Goal: Transaction & Acquisition: Purchase product/service

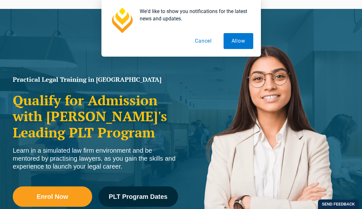
scroll to position [120, 0]
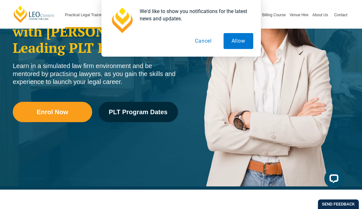
click at [209, 42] on button "Cancel" at bounding box center [203, 41] width 33 height 16
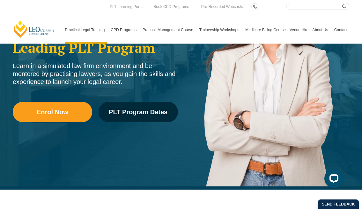
click at [302, 9] on input "Search here" at bounding box center [317, 6] width 63 height 7
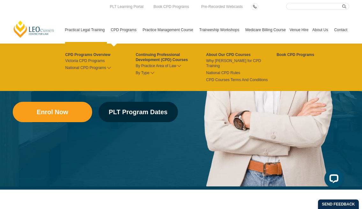
click at [133, 32] on link "CPD Programs" at bounding box center [125, 29] width 32 height 27
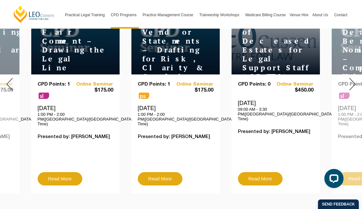
scroll to position [279, 0]
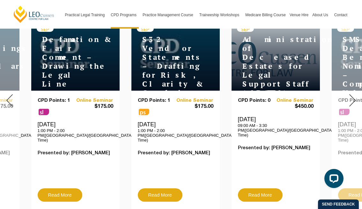
click at [347, 94] on div at bounding box center [352, 100] width 19 height 228
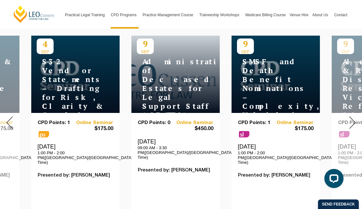
scroll to position [255, 0]
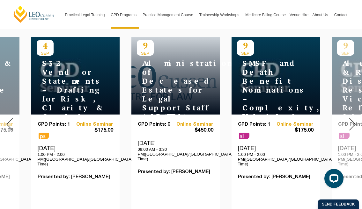
click at [349, 121] on div at bounding box center [352, 124] width 19 height 228
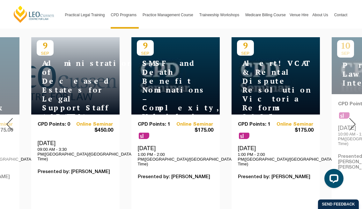
click at [349, 121] on div at bounding box center [352, 124] width 19 height 228
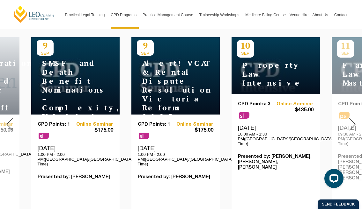
click at [349, 121] on div at bounding box center [352, 124] width 19 height 228
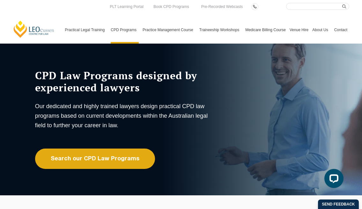
scroll to position [0, 0]
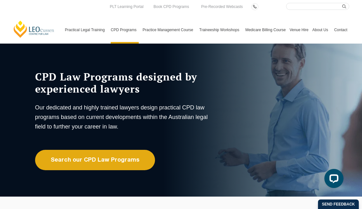
click at [317, 3] on input "Search here" at bounding box center [317, 6] width 63 height 7
type input "wellbeing guidenline"
click at [342, 3] on button "submit" at bounding box center [345, 6] width 7 height 7
click at [315, 5] on input "wellbeing guidenline" at bounding box center [317, 6] width 63 height 7
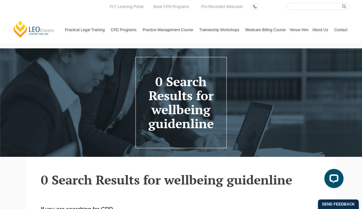
drag, startPoint x: 0, startPoint y: 0, endPoint x: 315, endPoint y: 5, distance: 314.6
click at [315, 5] on input "Search here" at bounding box center [317, 6] width 63 height 7
type input "wellbeing guidelines"
click at [342, 3] on button "submit" at bounding box center [345, 6] width 7 height 7
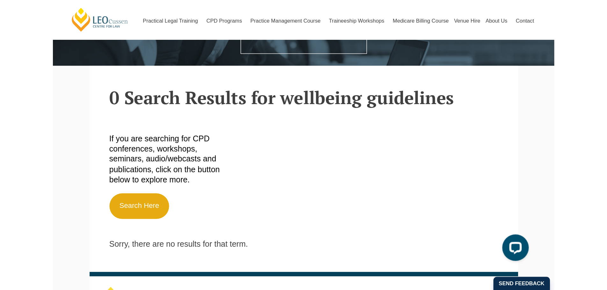
scroll to position [112, 0]
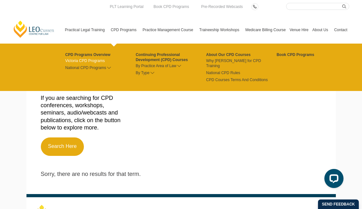
click at [98, 60] on link "Victoria CPD Programs" at bounding box center [100, 60] width 70 height 5
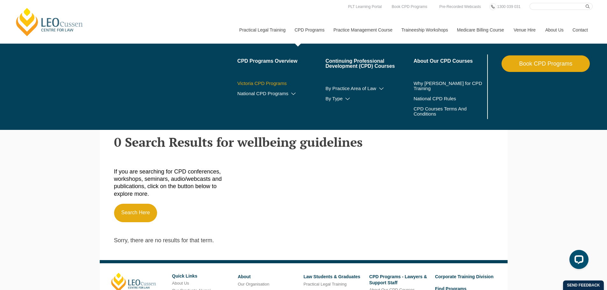
click at [279, 84] on link "Victoria CPD Programs" at bounding box center [281, 83] width 88 height 5
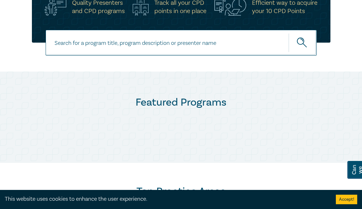
scroll to position [247, 0]
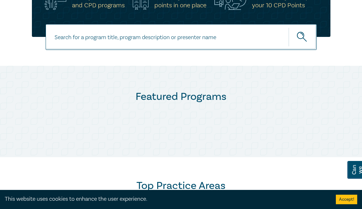
click at [122, 43] on input at bounding box center [181, 37] width 271 height 26
type input "wellbeing guidelines"
click at [288, 27] on button "submit" at bounding box center [302, 36] width 28 height 19
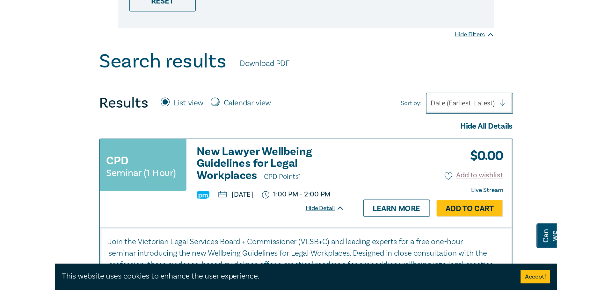
scroll to position [215, 0]
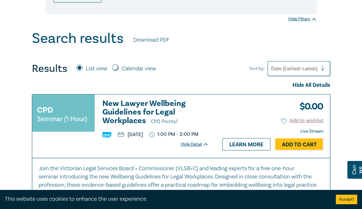
click at [203, 150] on div "Hide Detail Learn more Add to Cart" at bounding box center [252, 144] width 142 height 12
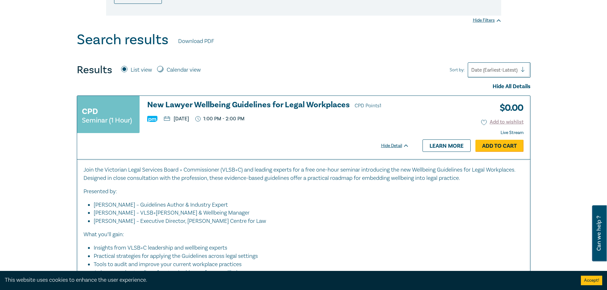
click at [361, 141] on link "Add to Cart" at bounding box center [499, 146] width 48 height 12
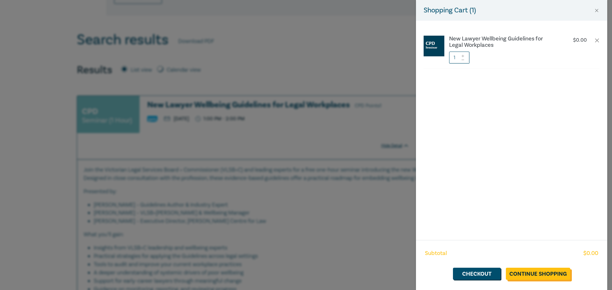
click at [361, 209] on link "Continue Shopping" at bounding box center [538, 274] width 64 height 12
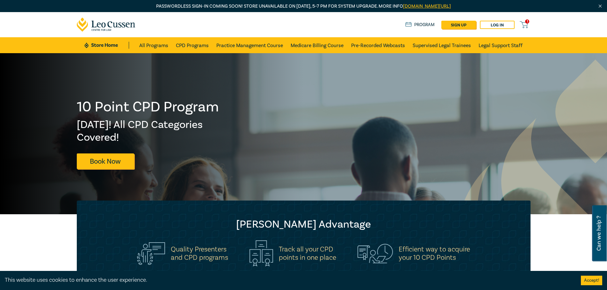
click at [361, 24] on icon at bounding box center [524, 25] width 8 height 8
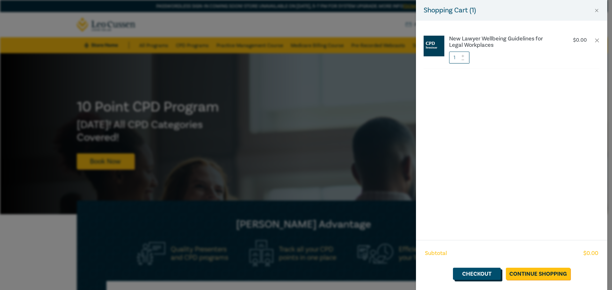
click at [361, 209] on link "Checkout" at bounding box center [477, 274] width 48 height 12
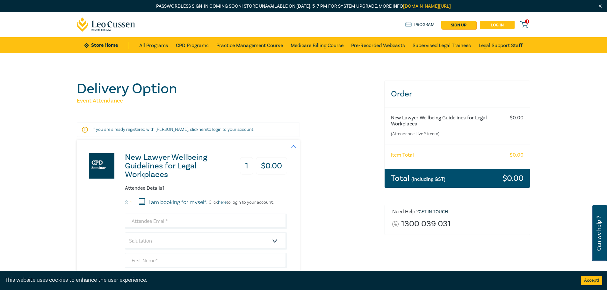
click at [361, 25] on link "Log in" at bounding box center [497, 25] width 35 height 8
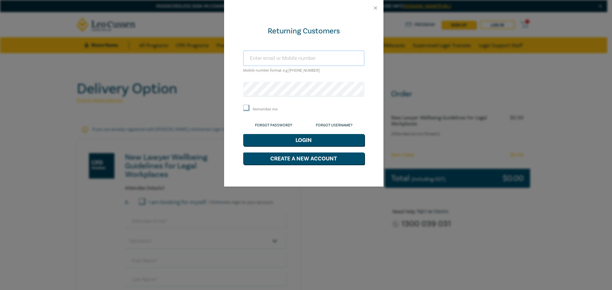
type input "mail@besthooper.com.au"
click at [306, 141] on button "Login" at bounding box center [303, 140] width 121 height 12
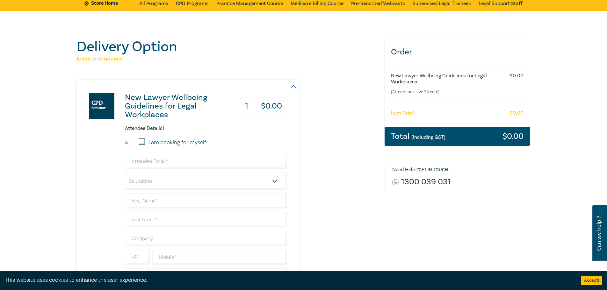
scroll to position [48, 0]
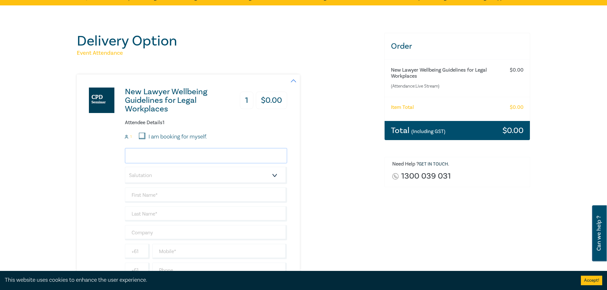
click at [139, 160] on input "email" at bounding box center [206, 155] width 162 height 15
type input "mail@besthooper.com.au"
type input "Best"
type input "Hooper"
type input "Australia"
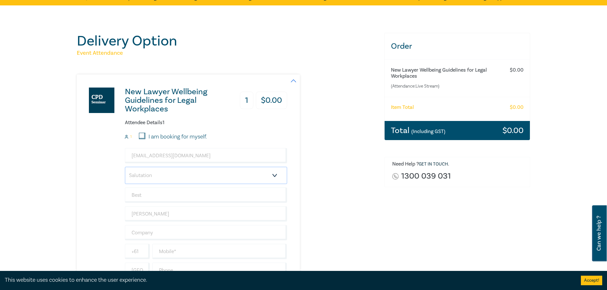
click at [167, 176] on select "Salutation Mr. Mrs. Ms. Miss Dr. Prof. Other" at bounding box center [206, 175] width 162 height 17
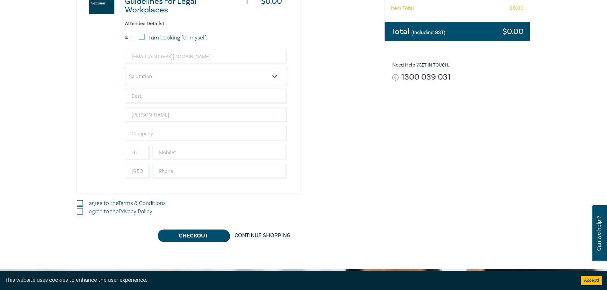
scroll to position [151, 0]
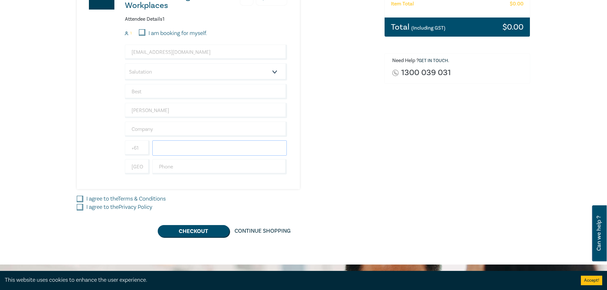
click at [165, 155] on input "text" at bounding box center [219, 148] width 135 height 15
click at [448, 203] on div "Order New Lawyer Wellbeing Guidelines for Legal Workplaces (Attendance: Live St…" at bounding box center [458, 83] width 154 height 308
click at [238, 151] on input "text" at bounding box center [219, 148] width 135 height 15
drag, startPoint x: 193, startPoint y: 150, endPoint x: 92, endPoint y: 146, distance: 101.4
click at [99, 147] on div "New Lawyer Wellbeing Guidelines for Legal Workplaces 1 $ 0.00 Attendee Details …" at bounding box center [182, 80] width 210 height 218
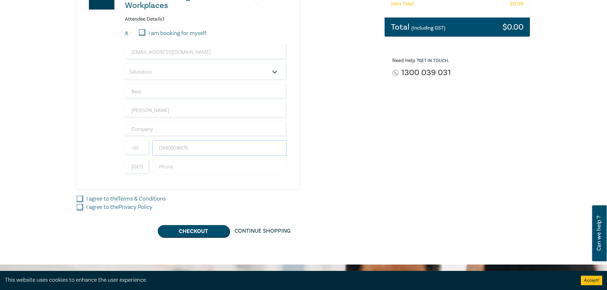
type input "0490928476"
click at [207, 161] on input "text" at bounding box center [219, 166] width 135 height 15
click at [80, 200] on input "I agree to the Terms & Conditions" at bounding box center [80, 199] width 6 height 6
checkbox input "true"
click at [79, 205] on input "I agree to the Privacy Policy" at bounding box center [80, 207] width 6 height 6
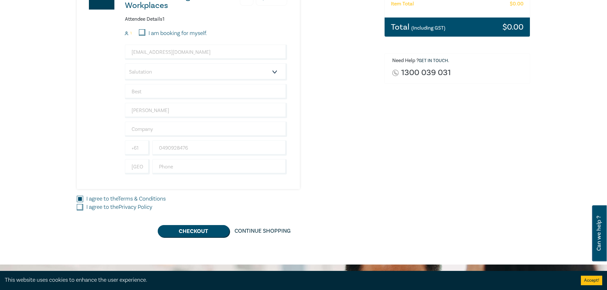
checkbox input "true"
click at [209, 232] on button "Checkout" at bounding box center [194, 231] width 72 height 12
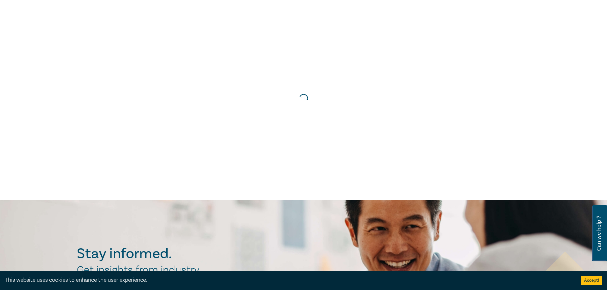
scroll to position [0, 0]
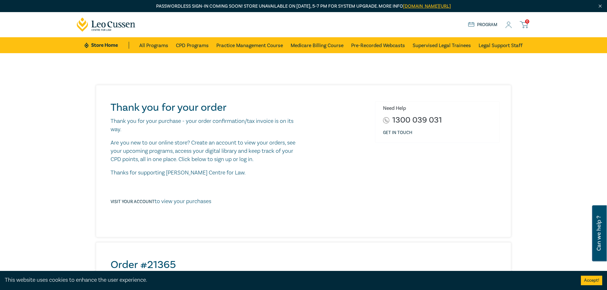
click at [512, 200] on div "Thank you for your order Thank you for your purchase - your order confirmation/…" at bounding box center [303, 279] width 423 height 388
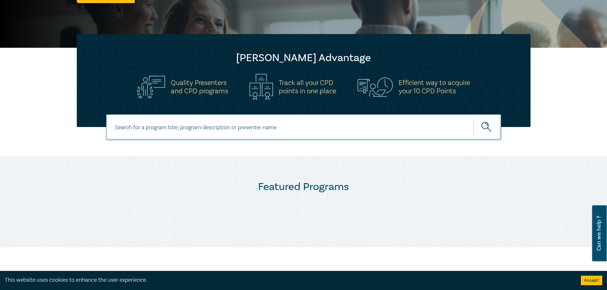
scroll to position [167, 0]
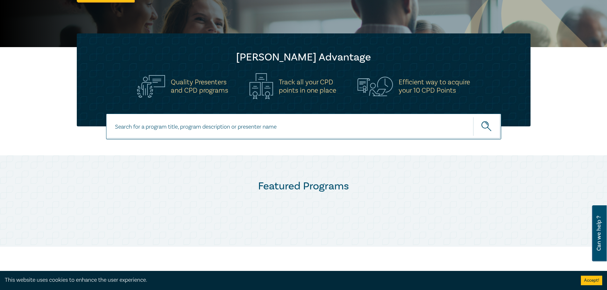
click at [200, 134] on input at bounding box center [303, 127] width 395 height 26
type input "wellbeing guidelines"
click at [473, 117] on button "submit" at bounding box center [487, 126] width 28 height 19
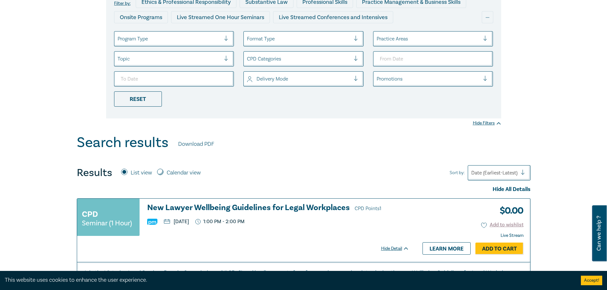
scroll to position [127, 0]
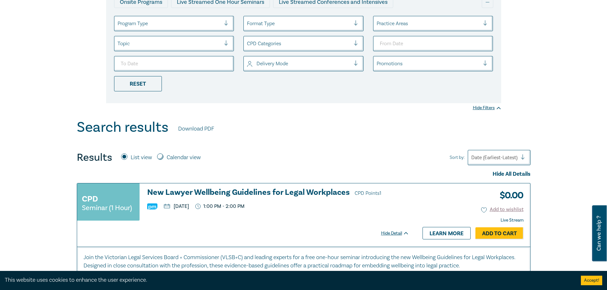
click at [270, 194] on h3 "New Lawyer Wellbeing Guidelines for Legal Workplaces CPD Points 1" at bounding box center [278, 193] width 262 height 10
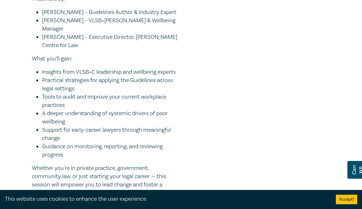
scroll to position [311, 0]
